Goal: Task Accomplishment & Management: Use online tool/utility

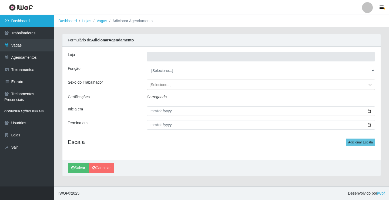
type input "Rede Econômico - Prata"
click at [24, 21] on link "Dashboard" at bounding box center [27, 21] width 54 height 12
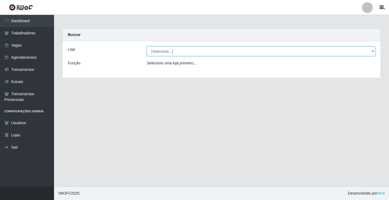
click at [373, 50] on select "[Selecione...] Rede Econômico - Prata" at bounding box center [261, 51] width 229 height 9
select select "192"
click at [147, 47] on select "[Selecione...] Rede Econômico - Prata" at bounding box center [261, 51] width 229 height 9
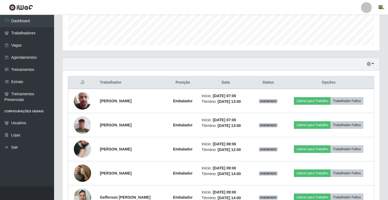
scroll to position [162, 0]
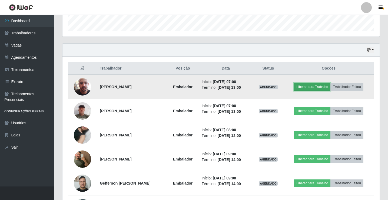
click at [310, 87] on button "Liberar para Trabalho" at bounding box center [312, 87] width 37 height 8
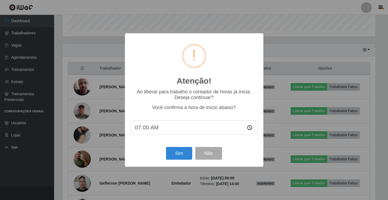
scroll to position [112, 314]
click at [180, 154] on button "Sim" at bounding box center [180, 153] width 26 height 13
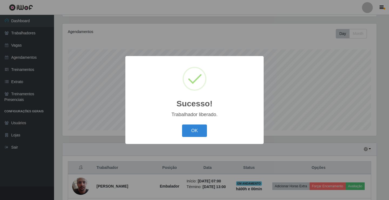
click at [182, 124] on button "OK" at bounding box center [194, 130] width 25 height 13
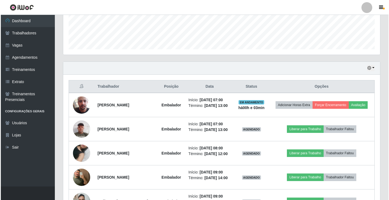
scroll to position [198, 0]
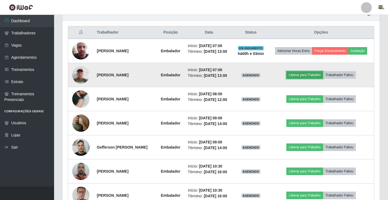
click at [300, 79] on button "Liberar para Trabalho" at bounding box center [304, 75] width 37 height 8
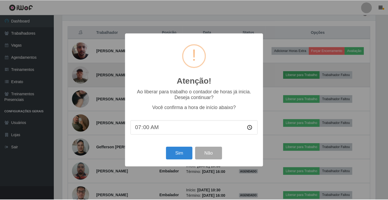
scroll to position [112, 314]
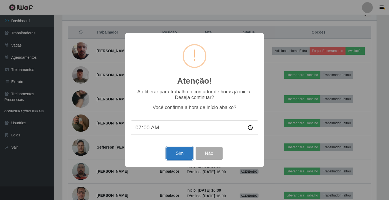
click at [182, 154] on button "Sim" at bounding box center [180, 153] width 26 height 13
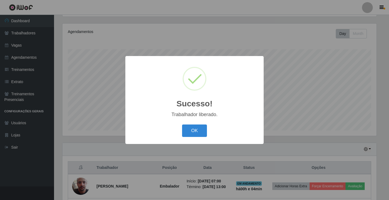
click at [182, 124] on button "OK" at bounding box center [194, 130] width 25 height 13
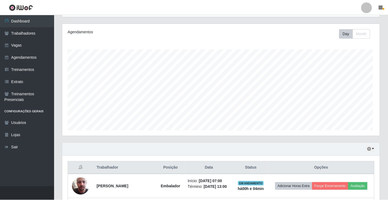
scroll to position [112, 317]
click at [182, 154] on div "Hoje 1 dia 3 dias 1 Semana Não encerrados" at bounding box center [220, 149] width 317 height 13
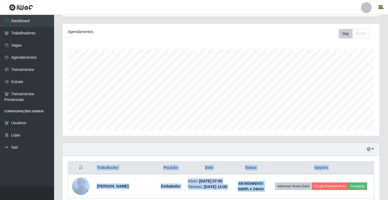
click at [182, 154] on div "Hoje 1 dia 3 dias 1 Semana Não encerrados" at bounding box center [220, 149] width 317 height 13
